Goal: Information Seeking & Learning: Check status

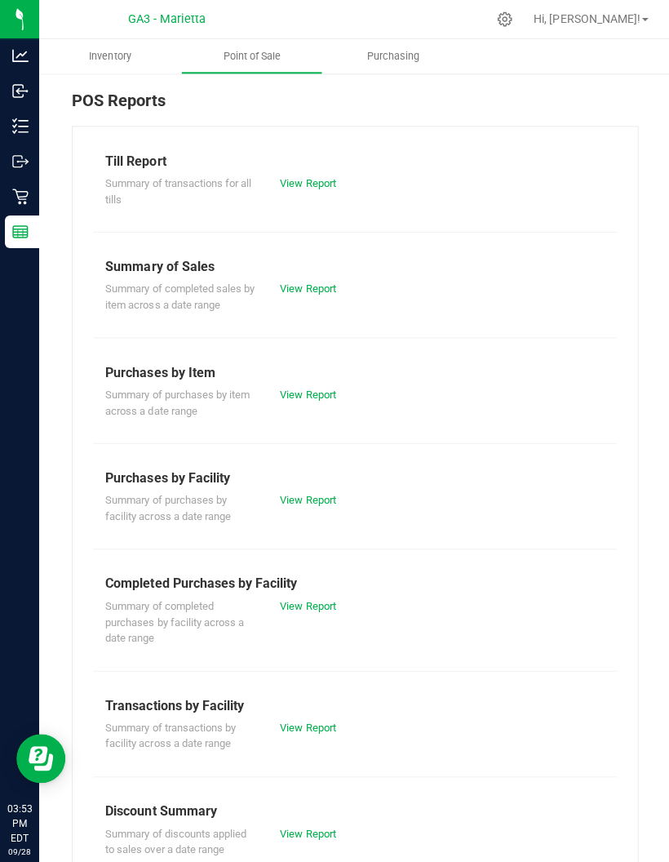
click at [328, 176] on link "View Report" at bounding box center [306, 182] width 55 height 12
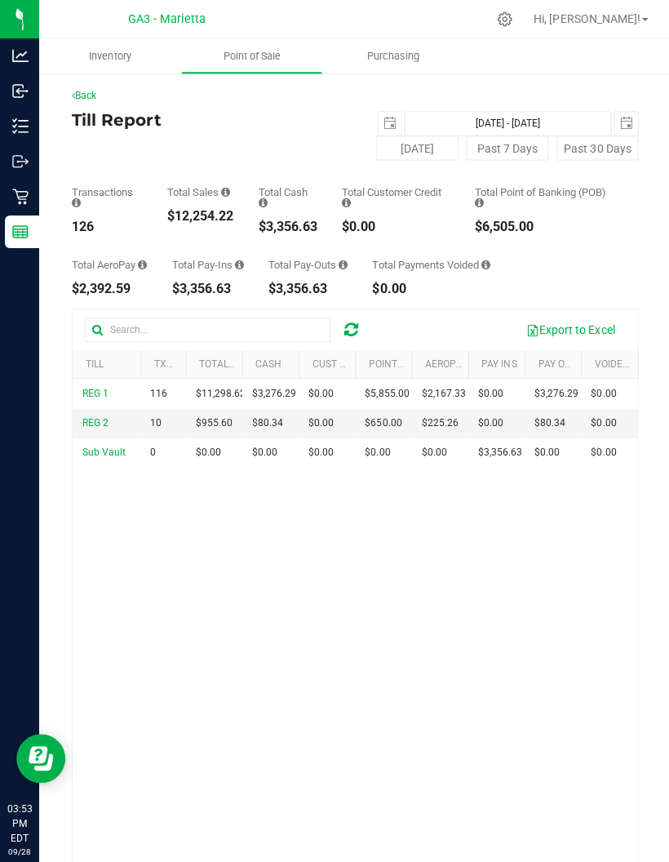
click at [395, 136] on button "[DATE]" at bounding box center [416, 147] width 82 height 24
type input "[DATE] - [DATE]"
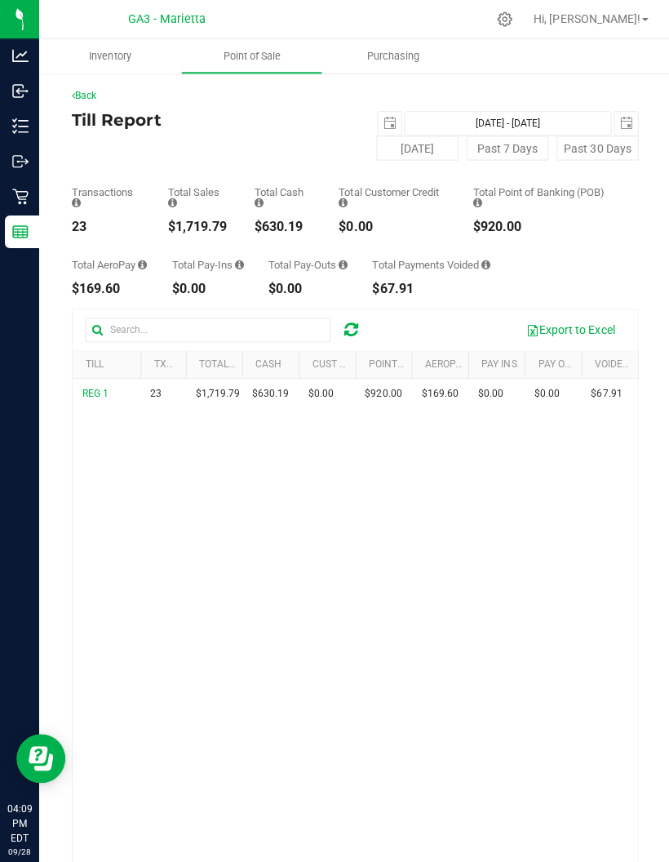
click at [24, 195] on icon at bounding box center [20, 196] width 16 height 16
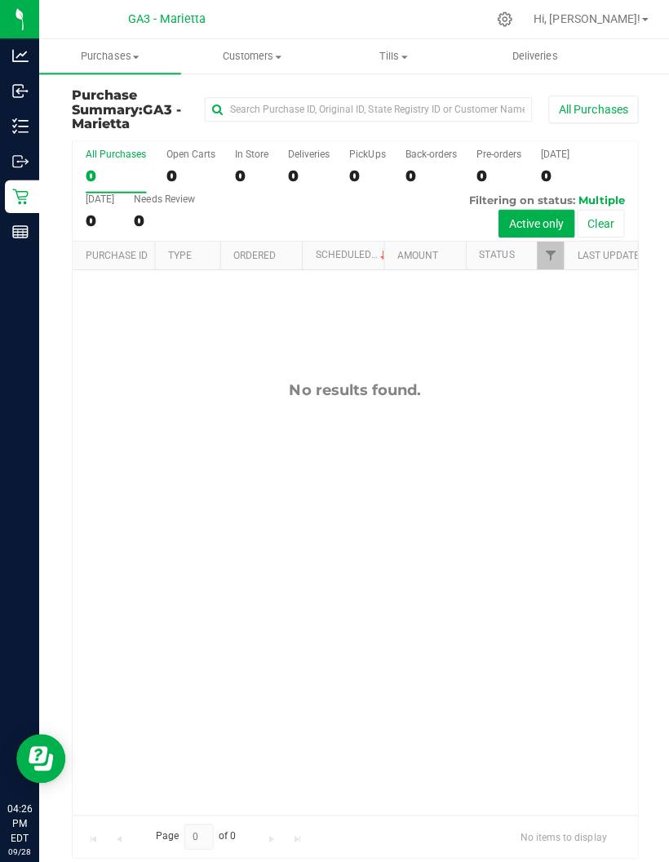
click at [386, 55] on span "Tills" at bounding box center [392, 56] width 140 height 15
click at [372, 104] on span "Manage tills" at bounding box center [377, 98] width 110 height 14
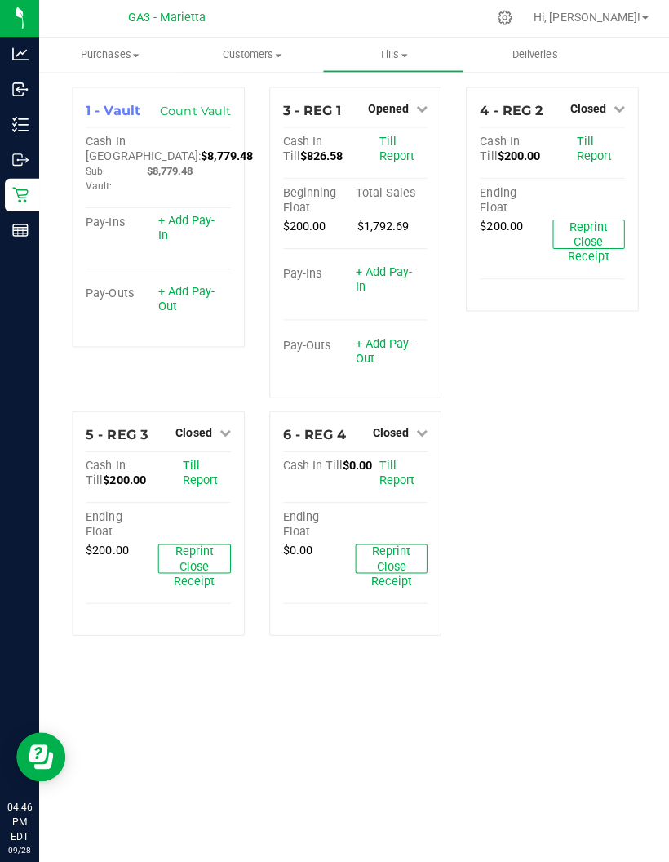
scroll to position [65, 0]
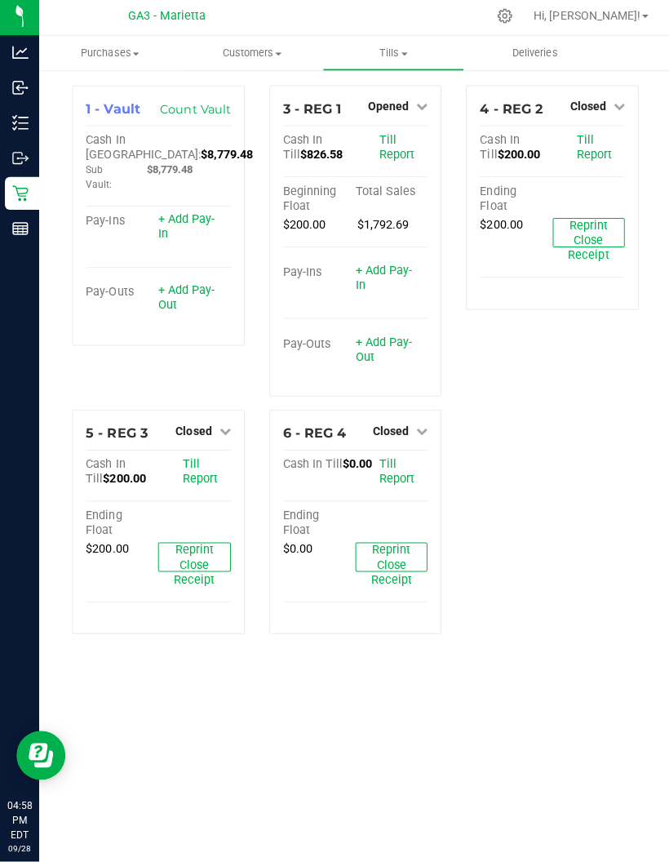
click at [23, 215] on link "Reports" at bounding box center [19, 232] width 39 height 35
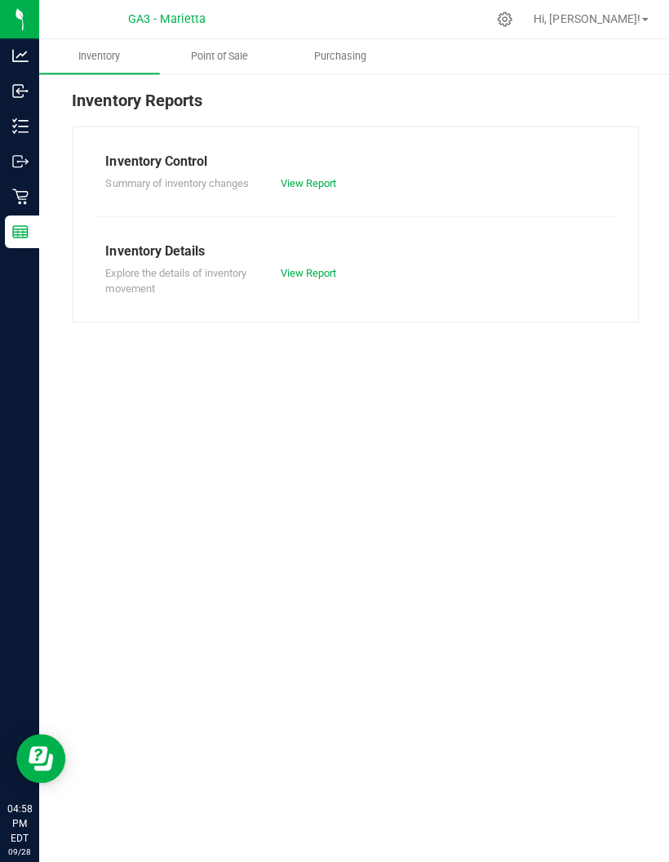
click at [227, 118] on div "Inventory Reports" at bounding box center [354, 107] width 565 height 38
click at [217, 131] on div "Inventory Control Summary of inventory changes View Report Inventory Details Ex…" at bounding box center [354, 224] width 565 height 196
click at [197, 121] on div "Inventory Reports" at bounding box center [354, 107] width 565 height 38
click at [206, 118] on div "Inventory Reports" at bounding box center [354, 107] width 565 height 38
click at [197, 119] on div "Inventory Reports" at bounding box center [354, 107] width 565 height 38
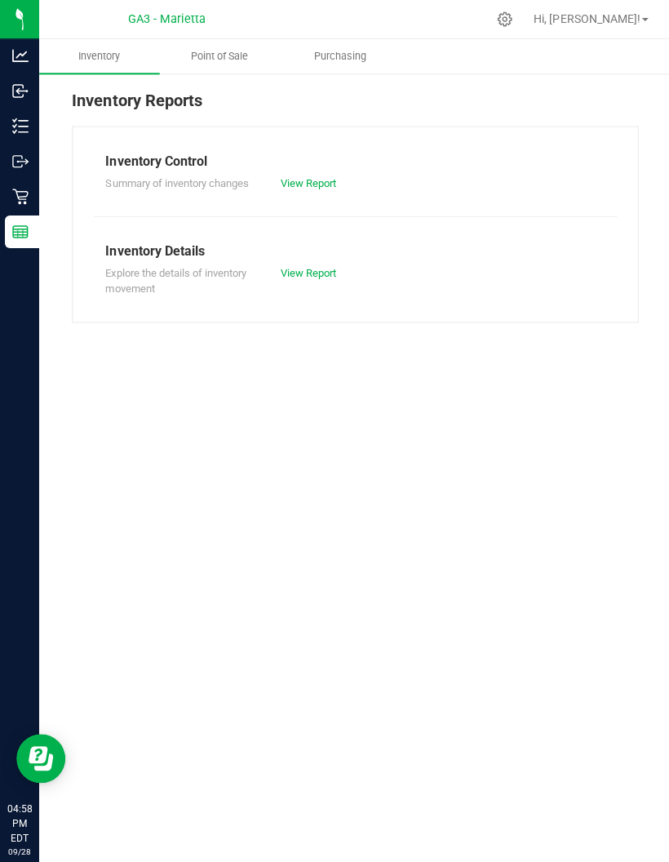
click at [215, 57] on span "Point of Sale" at bounding box center [218, 56] width 101 height 15
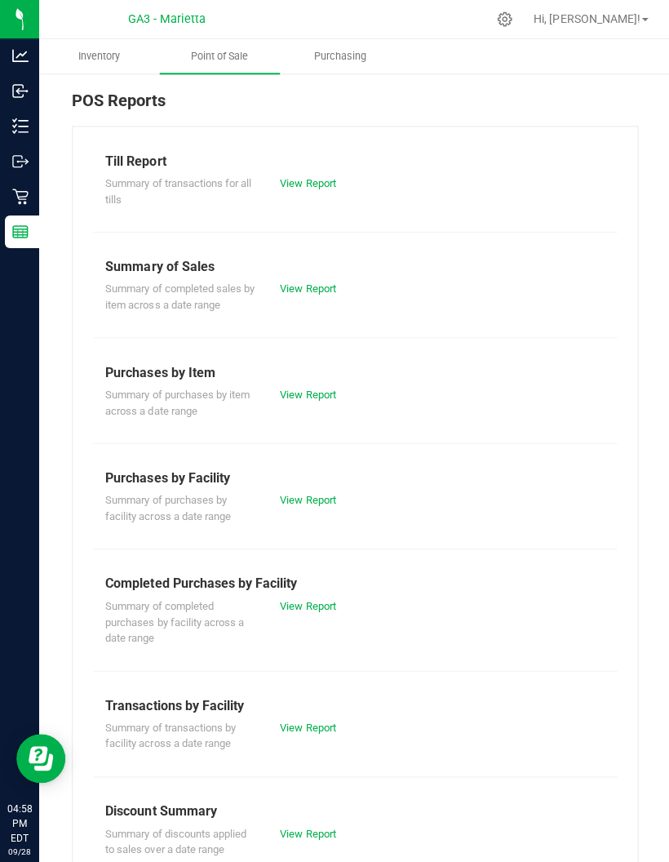
click at [312, 176] on link "View Report" at bounding box center [306, 182] width 55 height 12
